Goal: Transaction & Acquisition: Purchase product/service

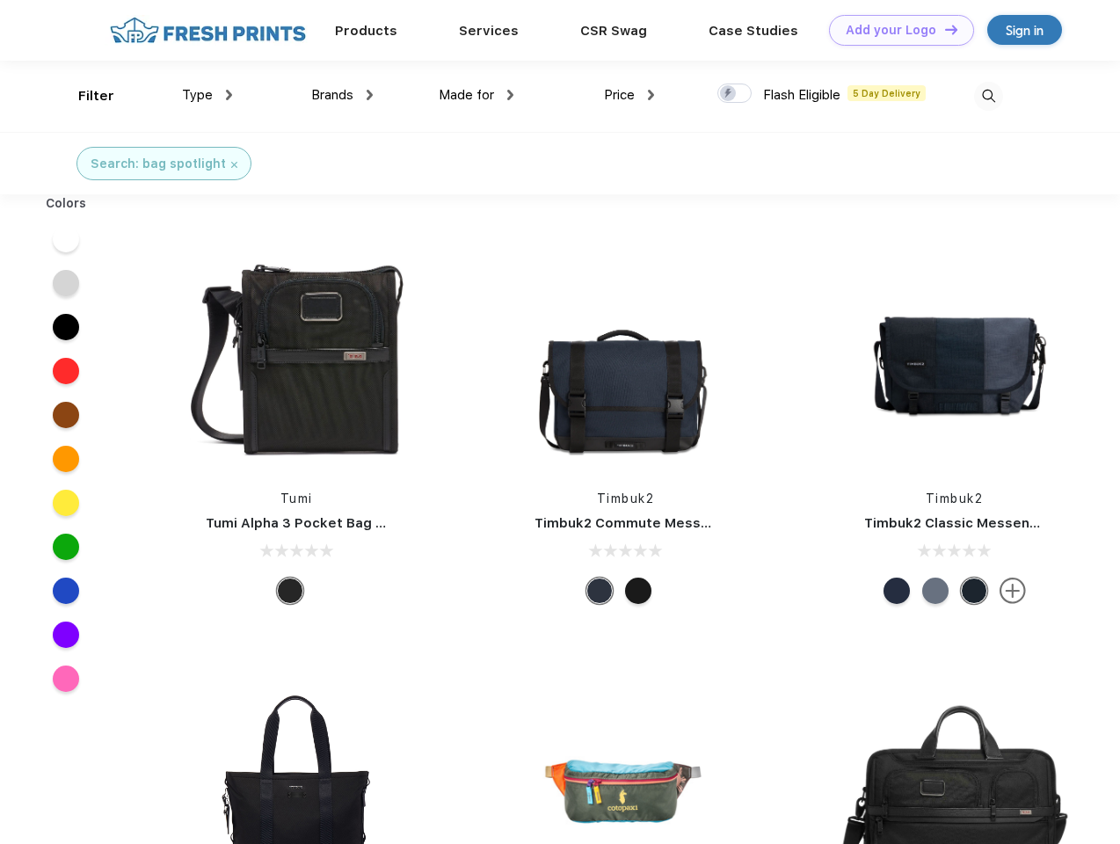
click at [895, 30] on link "Add your Logo Design Tool" at bounding box center [901, 30] width 145 height 31
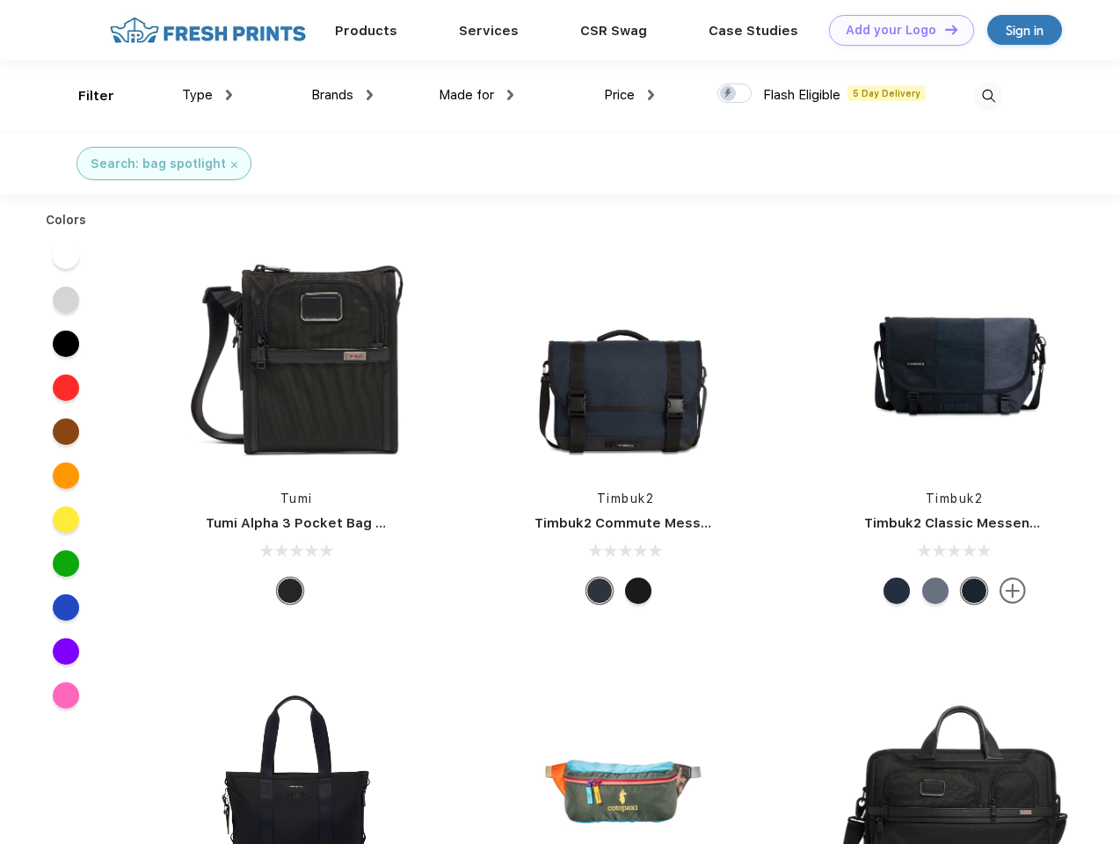
click at [0, 0] on div "Design Tool" at bounding box center [0, 0] width 0 height 0
click at [944, 29] on link "Add your Logo Design Tool" at bounding box center [901, 30] width 145 height 31
click at [84, 96] on div "Filter" at bounding box center [96, 96] width 36 height 20
click at [208, 95] on span "Type" at bounding box center [197, 95] width 31 height 16
click at [342, 95] on span "Brands" at bounding box center [332, 95] width 42 height 16
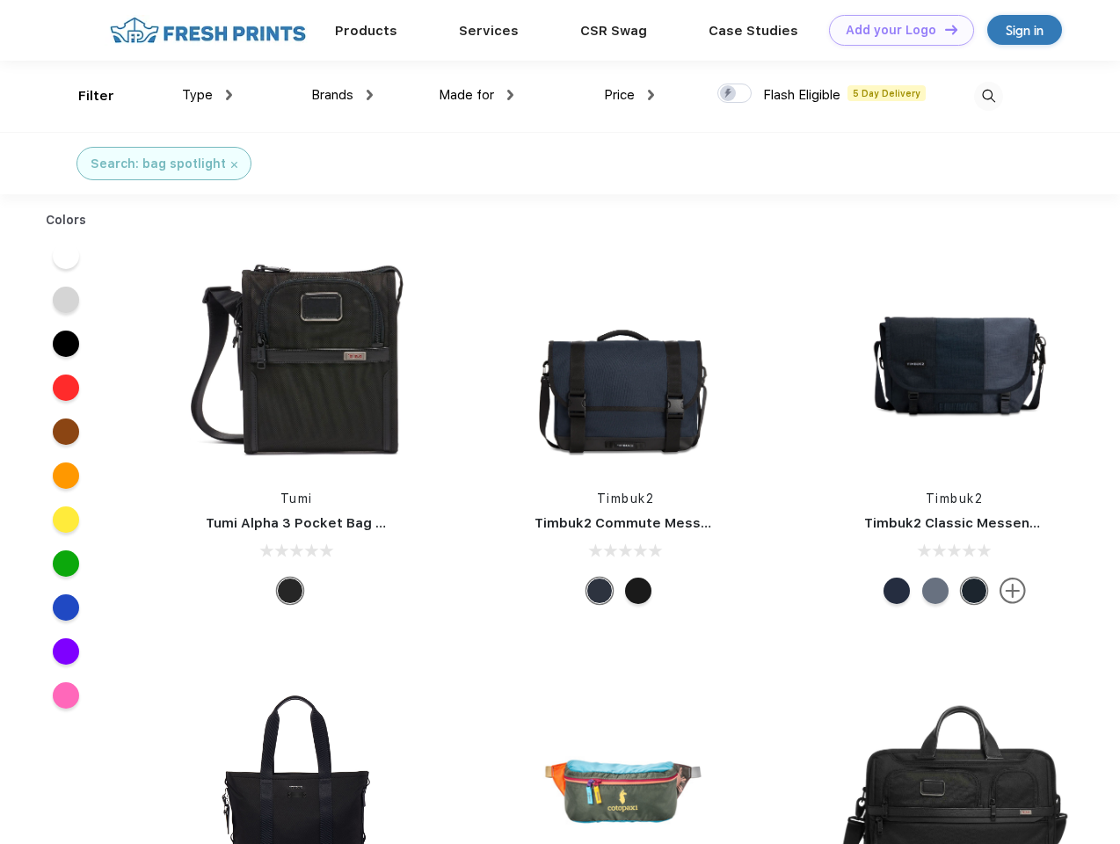
click at [477, 95] on span "Made for" at bounding box center [466, 95] width 55 height 16
click at [630, 95] on span "Price" at bounding box center [619, 95] width 31 height 16
click at [735, 94] on div at bounding box center [735, 93] width 34 height 19
click at [729, 94] on input "checkbox" at bounding box center [723, 88] width 11 height 11
click at [988, 96] on img at bounding box center [988, 96] width 29 height 29
